Goal: Navigation & Orientation: Find specific page/section

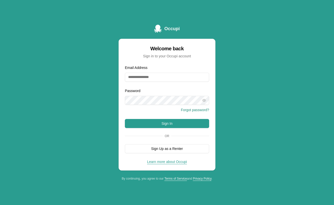
click at [194, 34] on div "Occupi Welcome back Sign in to your Occupi account Email Address Password Forgo…" at bounding box center [166, 103] width 97 height 156
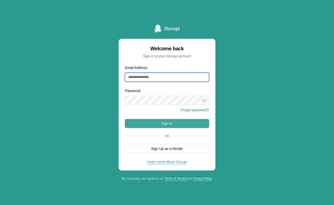
type input "**********"
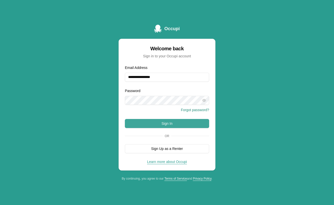
click at [158, 126] on button "Sign In" at bounding box center [167, 123] width 84 height 9
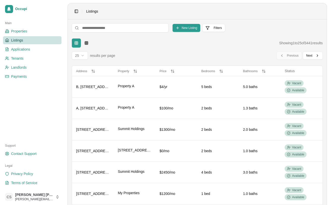
click at [9, 45] on ul "Properties Listings Applications Tenants Landlords Payments" at bounding box center [32, 53] width 58 height 53
click at [15, 49] on span "Applications" at bounding box center [20, 49] width 19 height 5
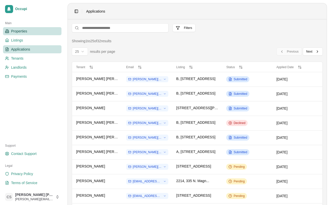
click at [30, 31] on link "Properties" at bounding box center [32, 31] width 58 height 8
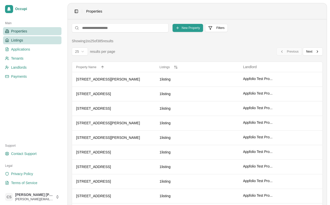
click at [32, 38] on link "Listings" at bounding box center [32, 40] width 58 height 8
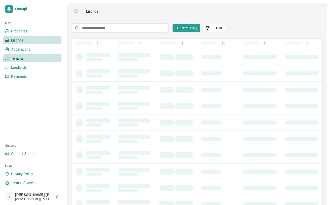
click at [30, 55] on link "Tenants" at bounding box center [32, 58] width 58 height 8
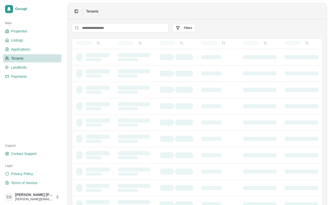
click at [29, 72] on ul "Properties Listings Applications Tenants Landlords Payments" at bounding box center [32, 53] width 58 height 53
click at [29, 75] on link "Payments" at bounding box center [32, 77] width 58 height 8
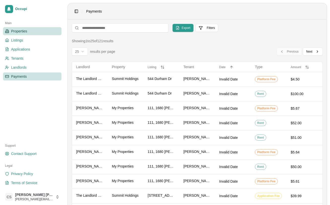
click at [23, 30] on span "Properties" at bounding box center [19, 31] width 16 height 5
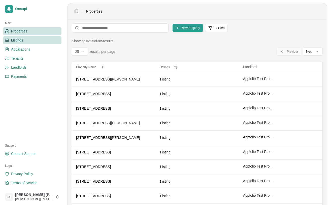
click at [20, 40] on span "Listings" at bounding box center [17, 40] width 12 height 5
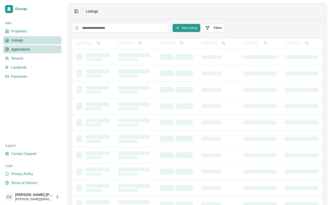
click at [25, 51] on span "Applications" at bounding box center [20, 49] width 19 height 5
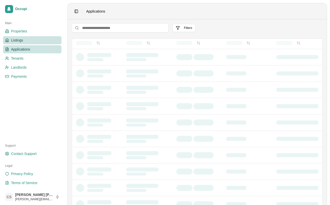
click at [23, 38] on span "Listings" at bounding box center [17, 40] width 12 height 5
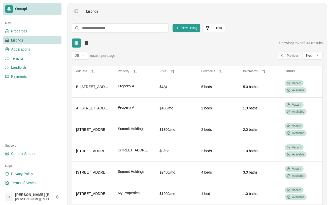
click at [21, 11] on link "Occupi" at bounding box center [32, 9] width 58 height 12
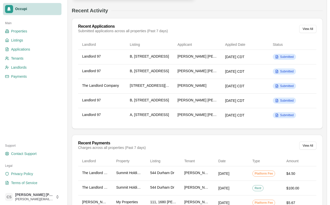
scroll to position [14, 0]
